Goal: Find specific page/section: Find specific page/section

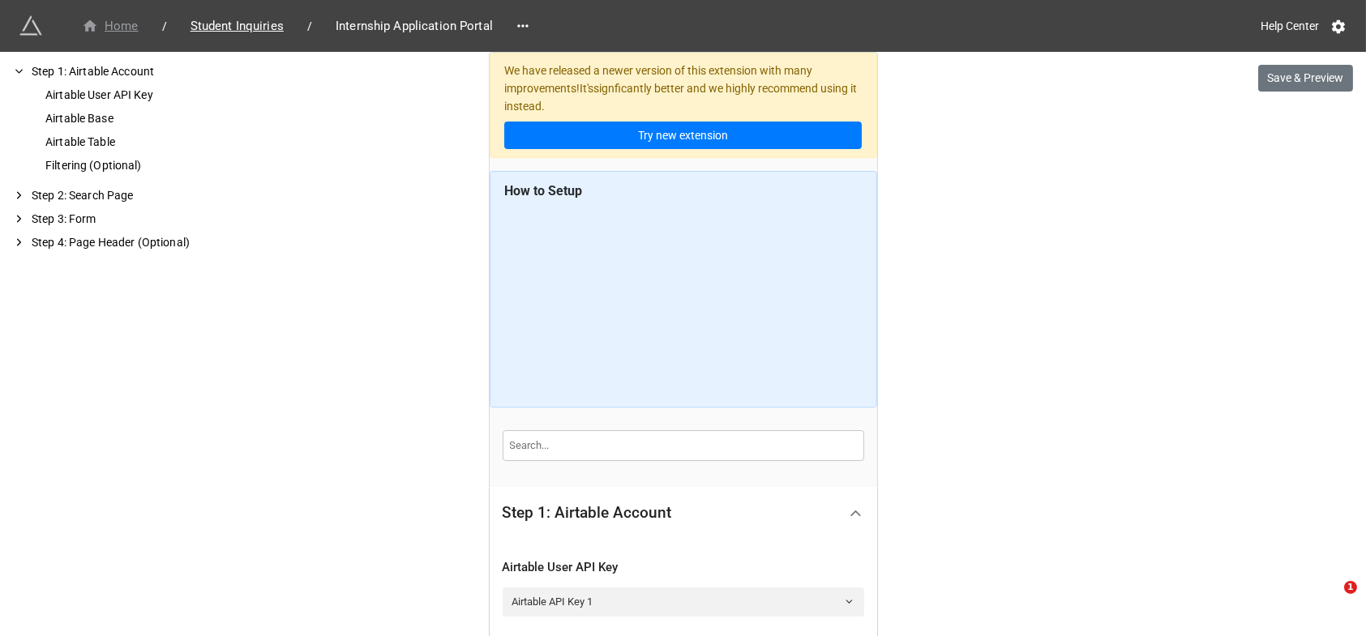
click at [125, 28] on div "Home" at bounding box center [110, 26] width 57 height 19
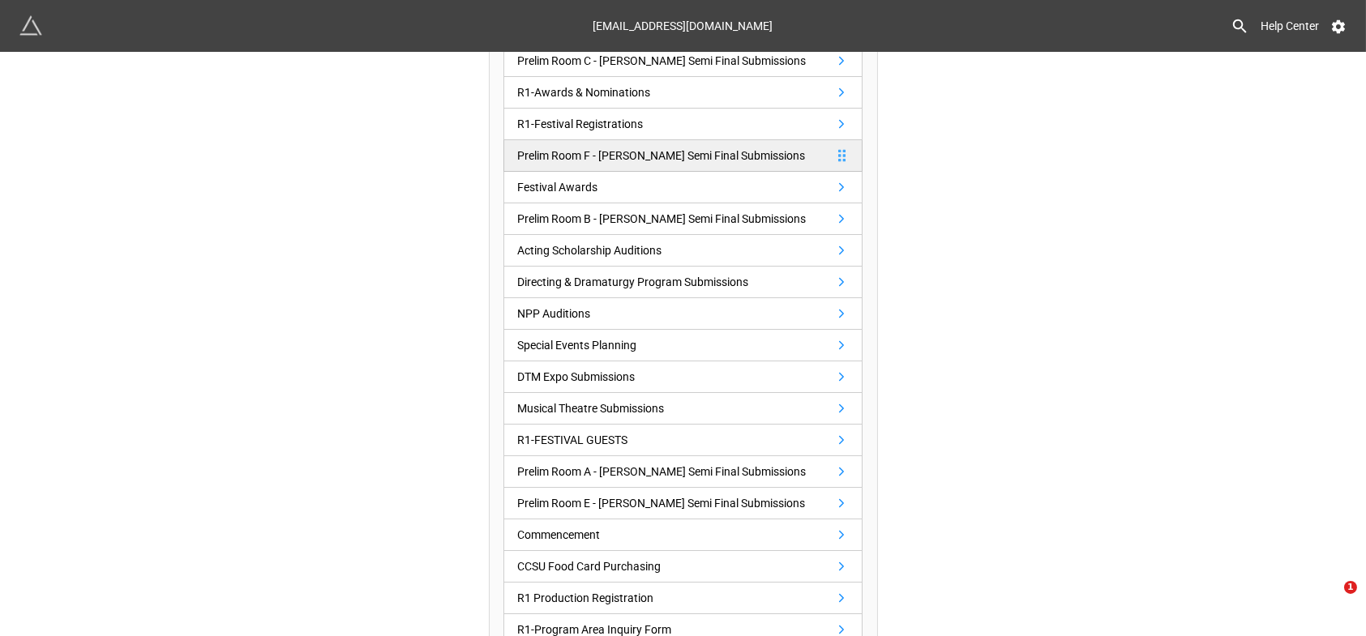
scroll to position [270, 0]
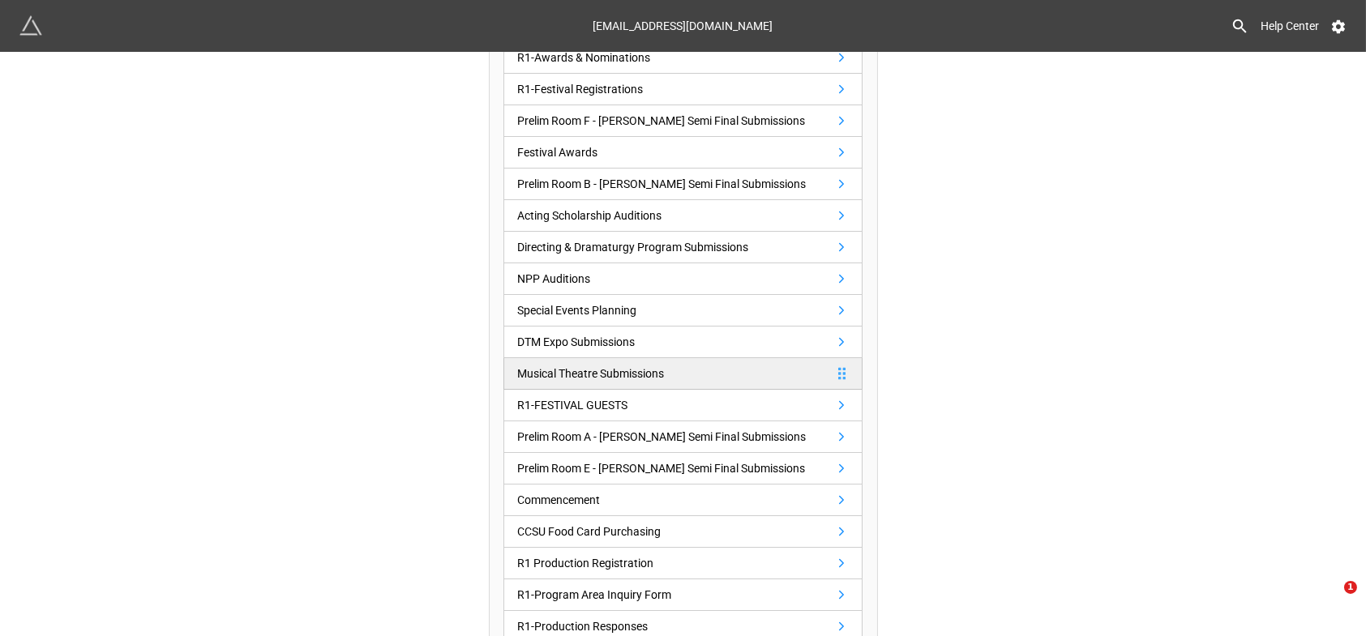
click at [635, 369] on div "Musical Theatre Submissions" at bounding box center [590, 374] width 147 height 18
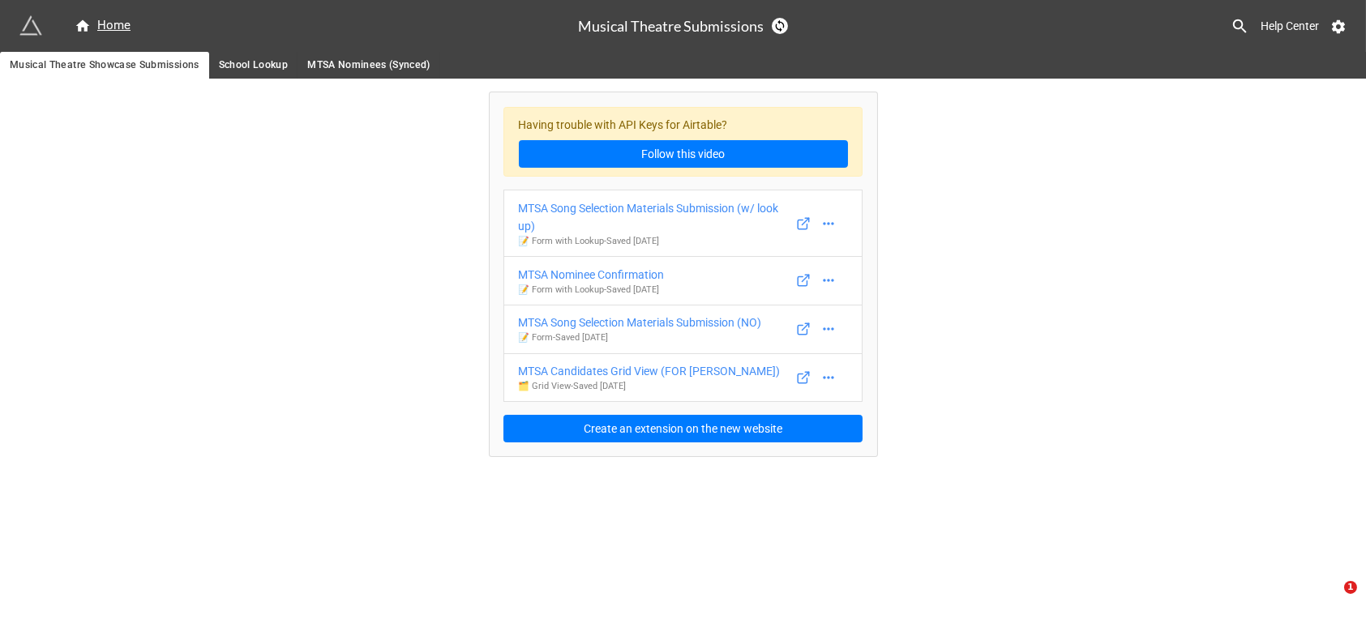
click at [229, 59] on span "School Lookup" at bounding box center [254, 65] width 70 height 17
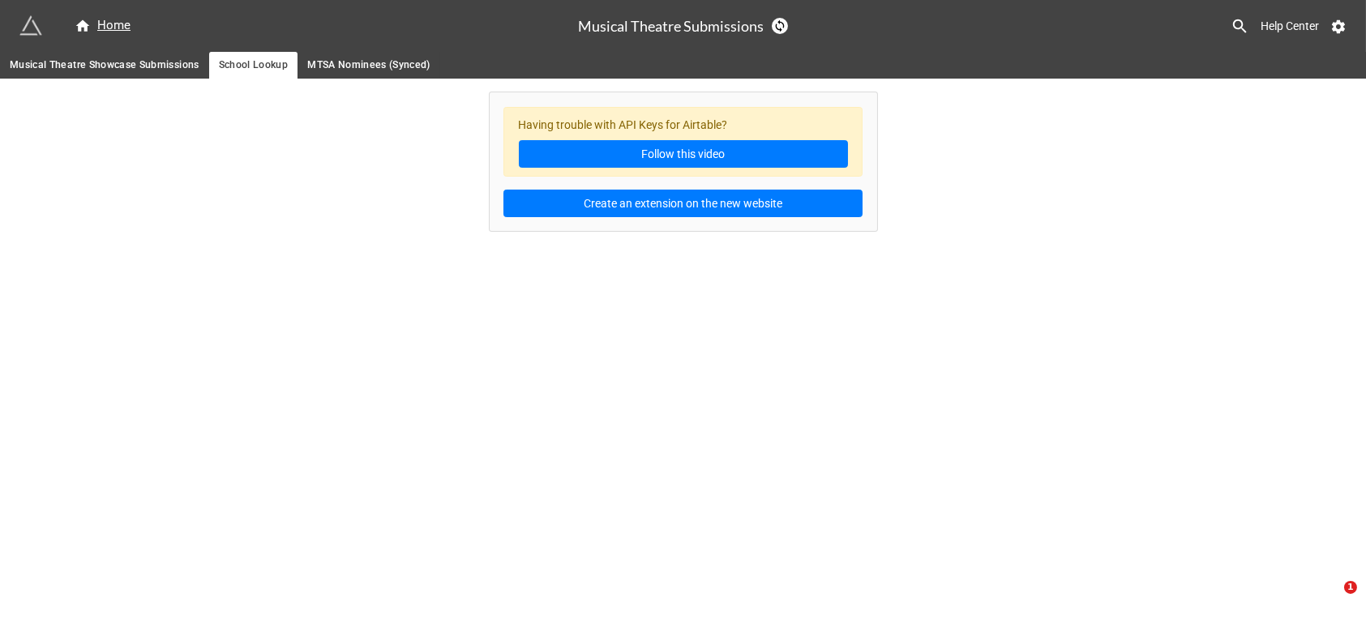
click at [345, 64] on span "MTSA Nominees (Synced)" at bounding box center [368, 65] width 123 height 17
click at [71, 64] on span "Musical Theatre Showcase Submissions" at bounding box center [105, 65] width 190 height 17
